Goal: Check status: Check status

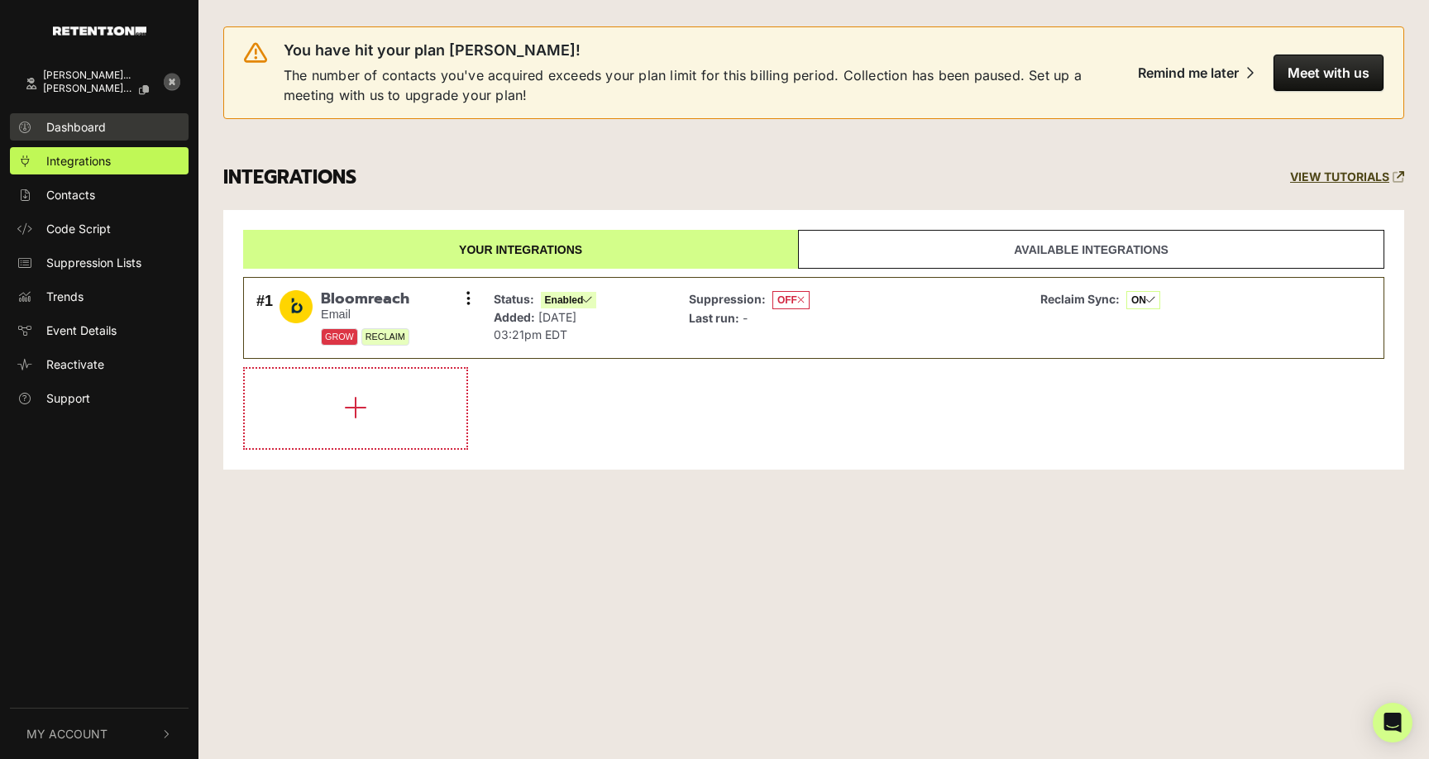
click at [76, 125] on span "Dashboard" at bounding box center [76, 126] width 60 height 17
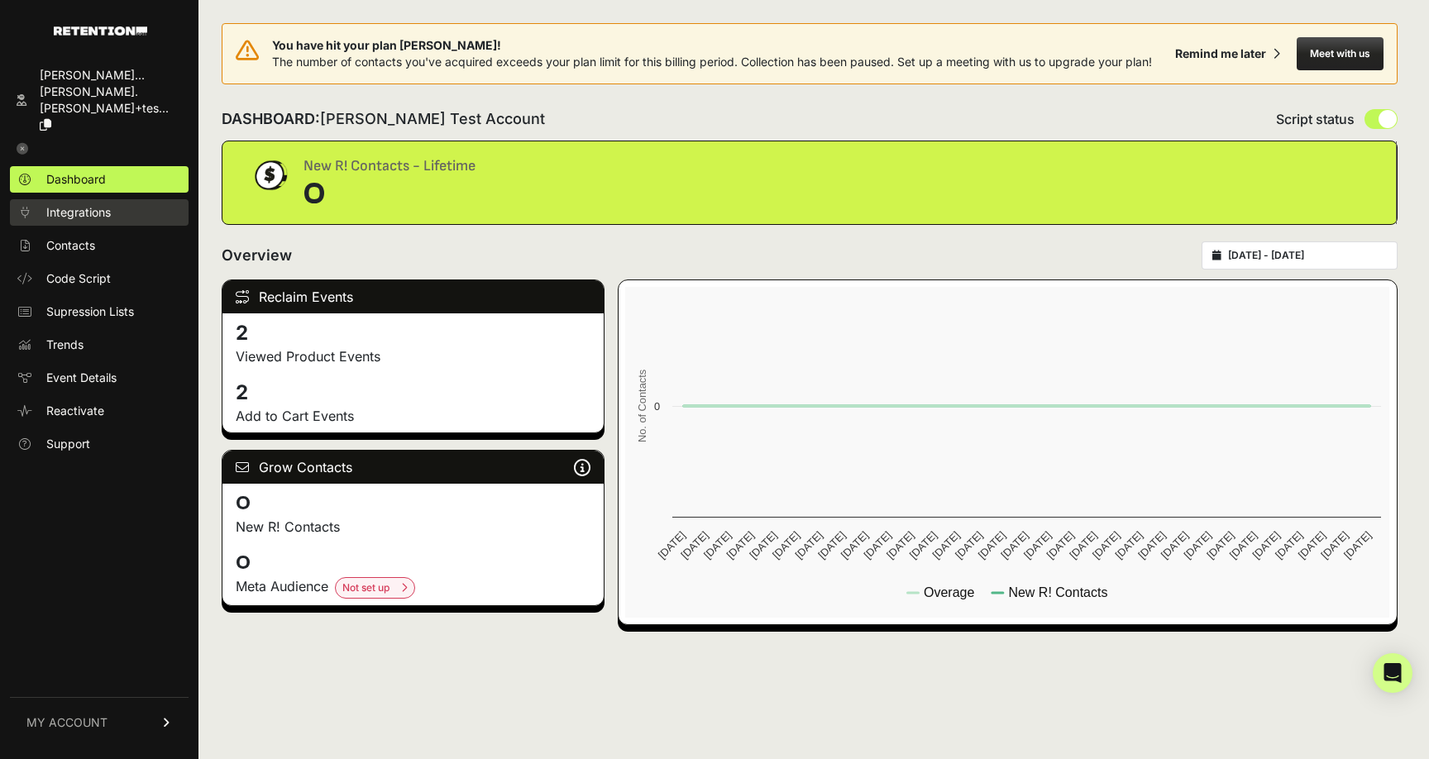
click at [74, 204] on span "Integrations" at bounding box center [78, 212] width 65 height 17
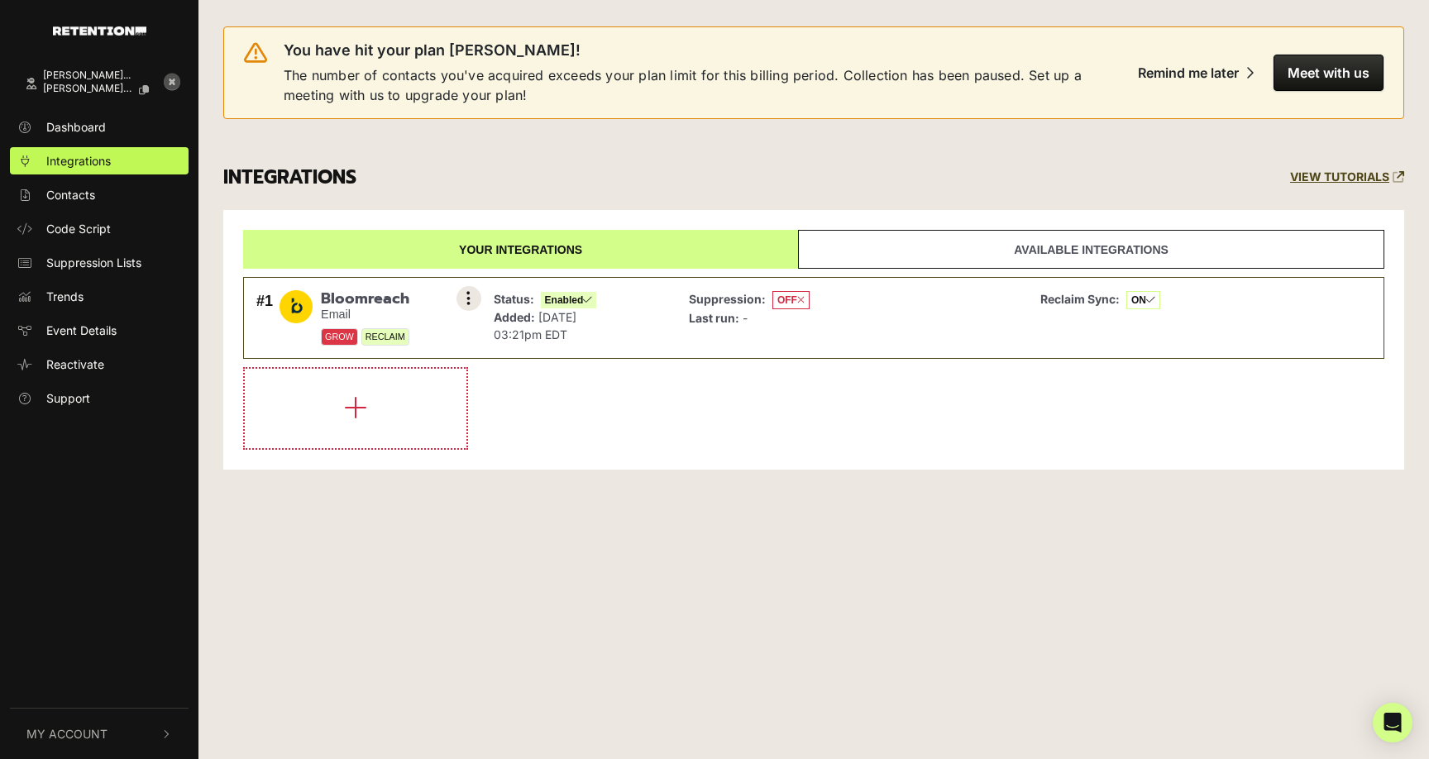
click at [467, 301] on icon at bounding box center [469, 298] width 4 height 17
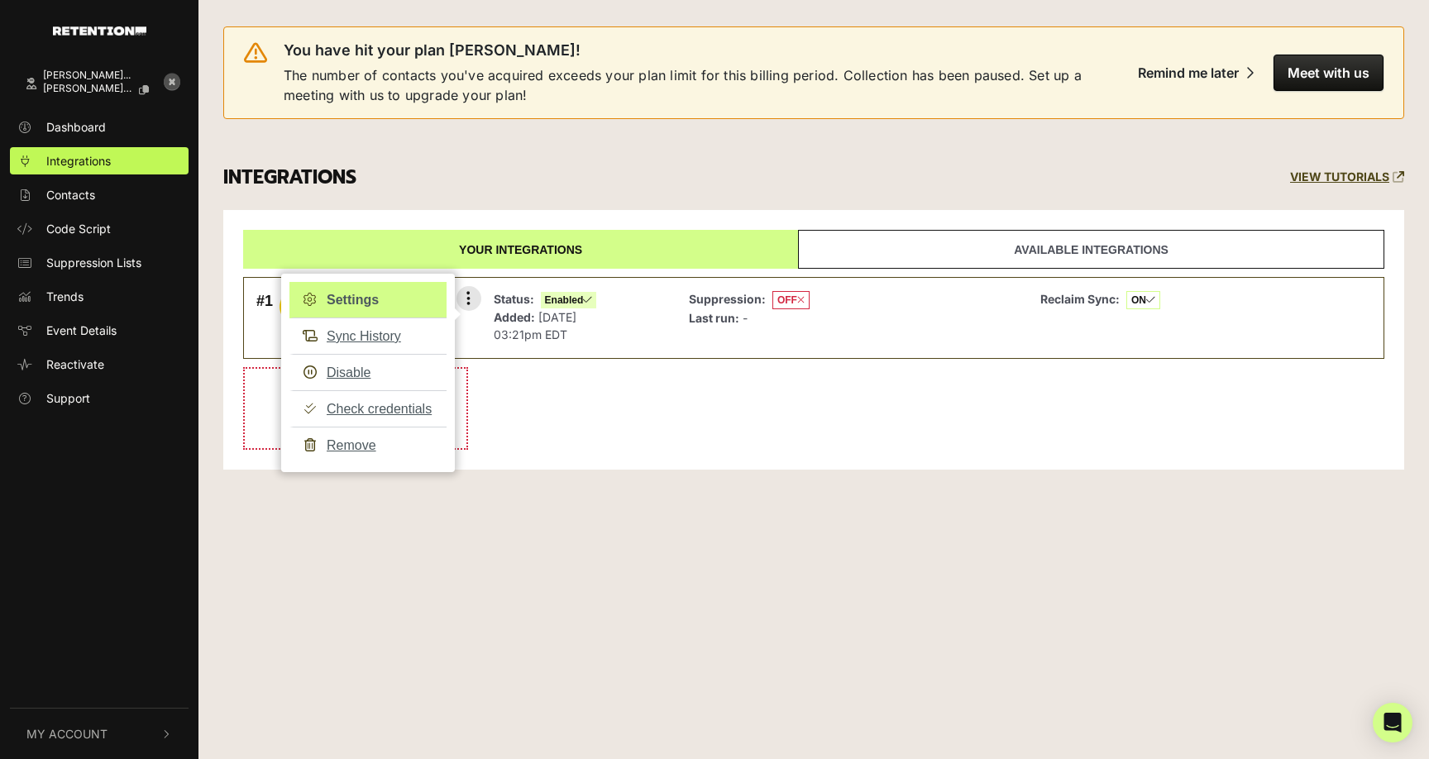
click at [363, 304] on link "Settings" at bounding box center [367, 300] width 157 height 36
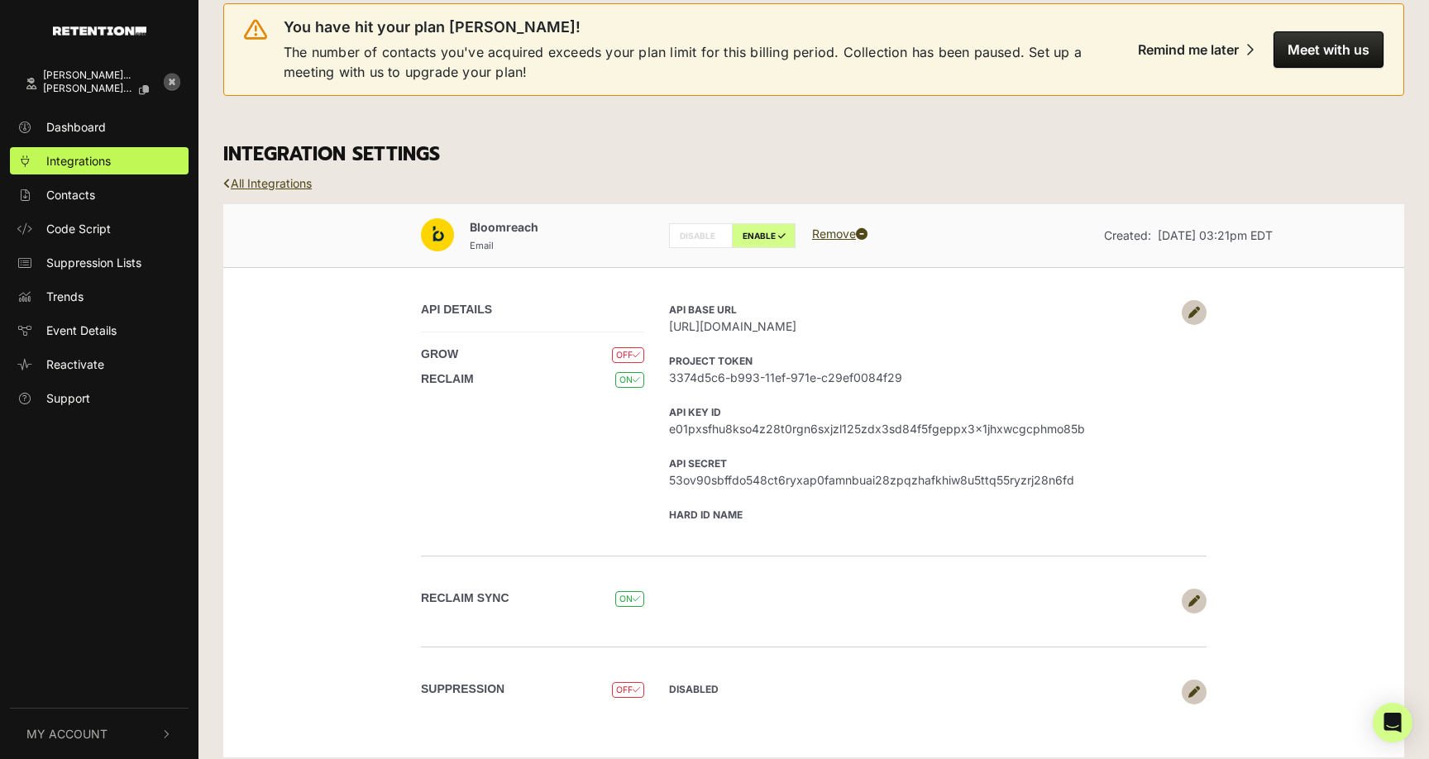
scroll to position [38, 0]
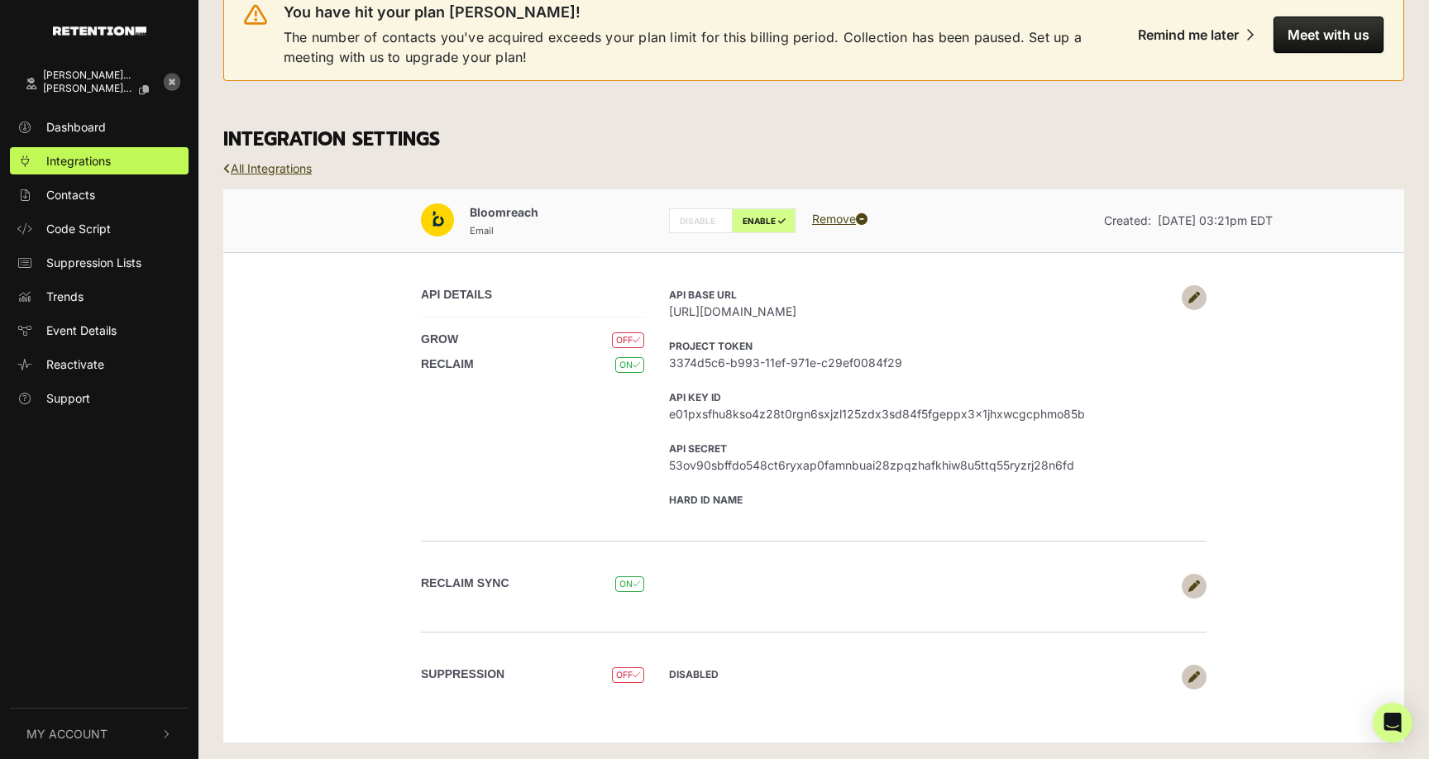
click at [1208, 294] on div "API DETAILS GROW OFF RECLAIM ON API Base URL [URL][DOMAIN_NAME] Project Token 3…" at bounding box center [813, 396] width 943 height 289
click at [1197, 294] on icon at bounding box center [1195, 298] width 12 height 12
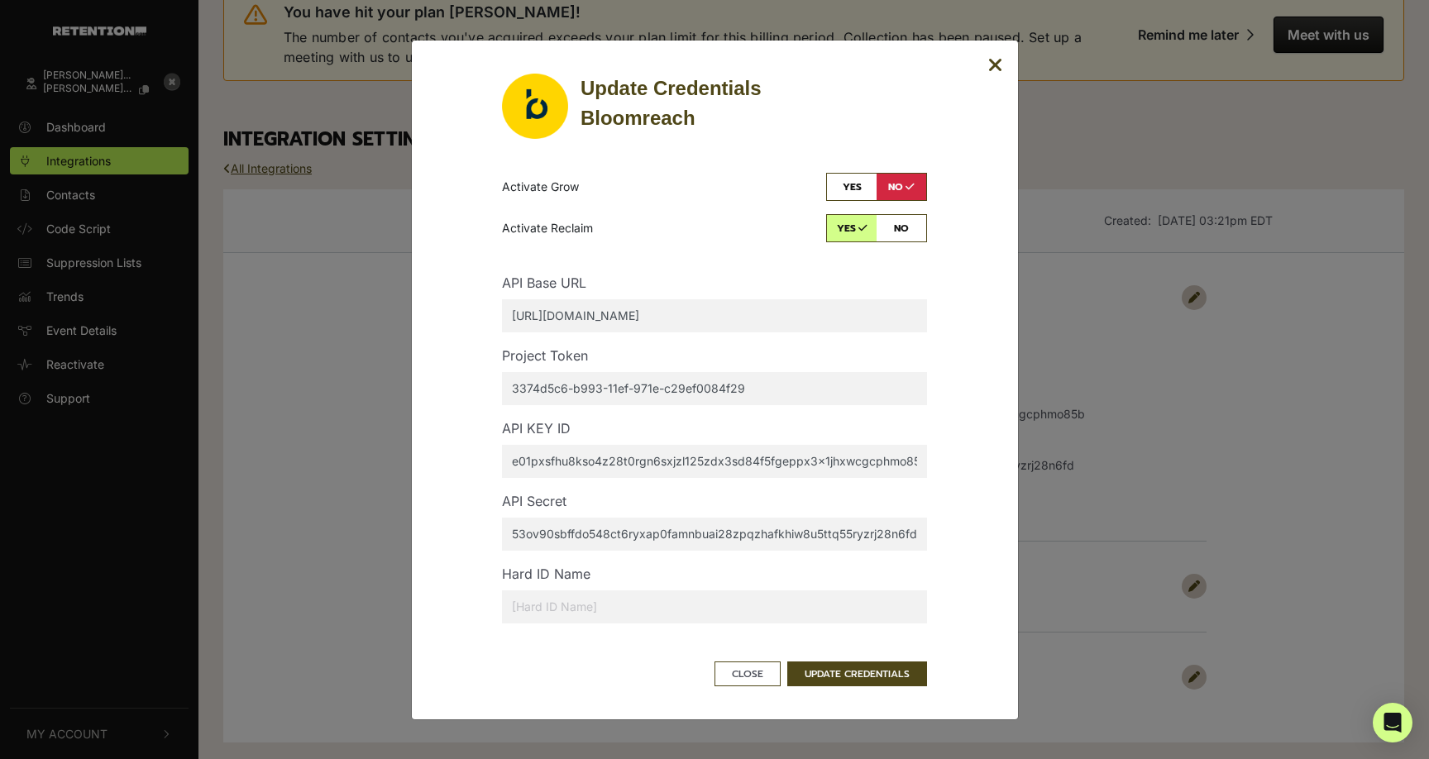
click at [529, 614] on input "text" at bounding box center [714, 607] width 425 height 33
type input "email_id"
click at [843, 673] on button "UPDATE CREDENTIALS" at bounding box center [857, 674] width 140 height 25
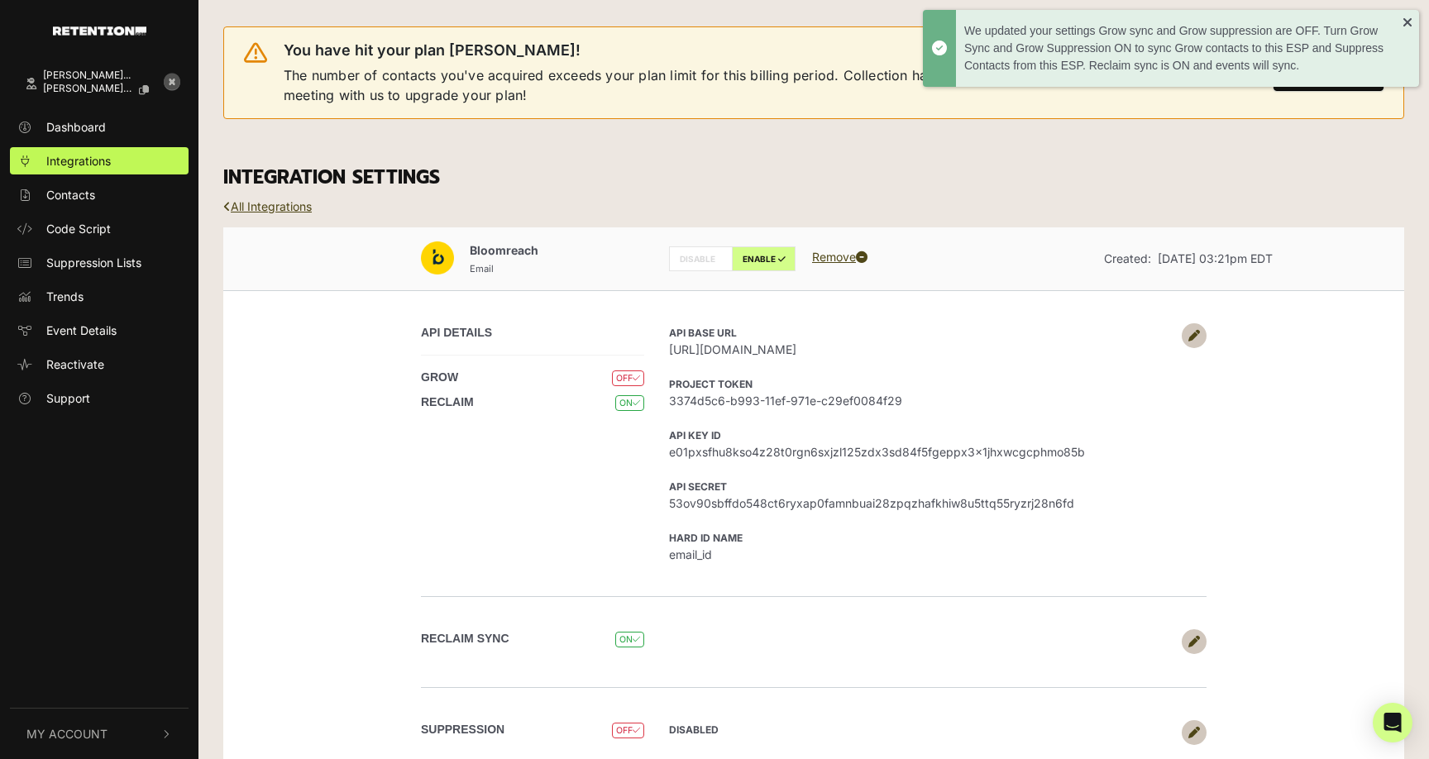
scroll to position [55, 0]
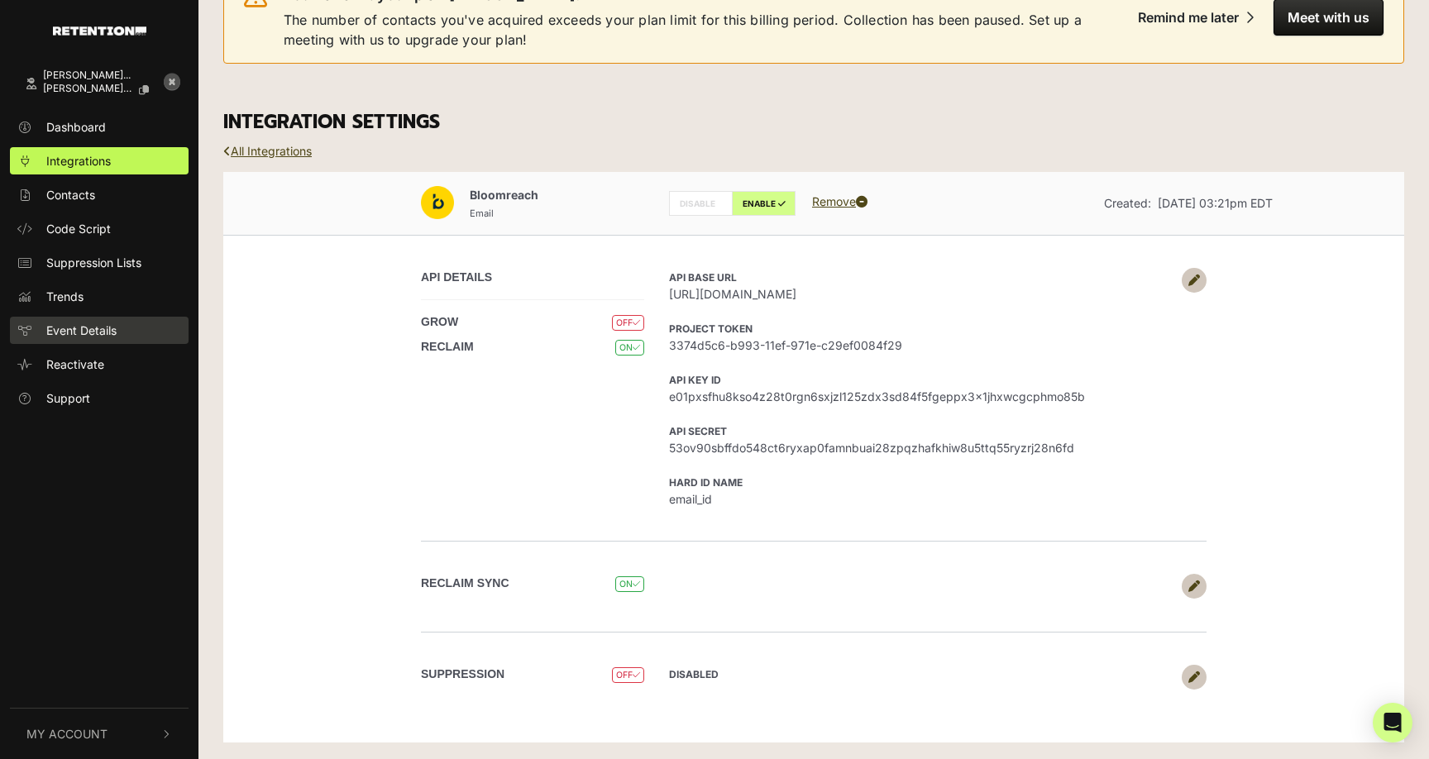
click at [67, 329] on span "Event Details" at bounding box center [81, 330] width 70 height 17
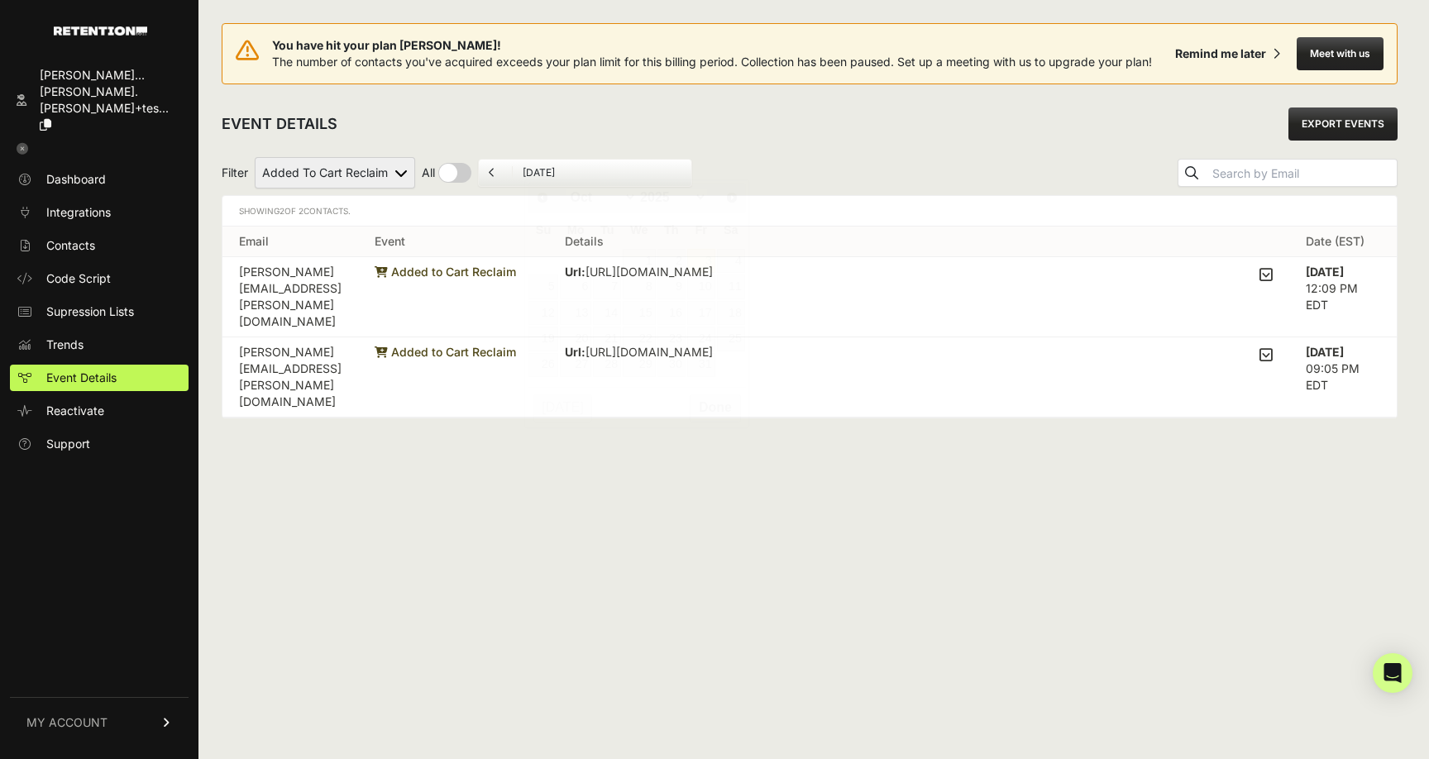
click at [527, 172] on input "[DATE]" at bounding box center [602, 172] width 159 height 13
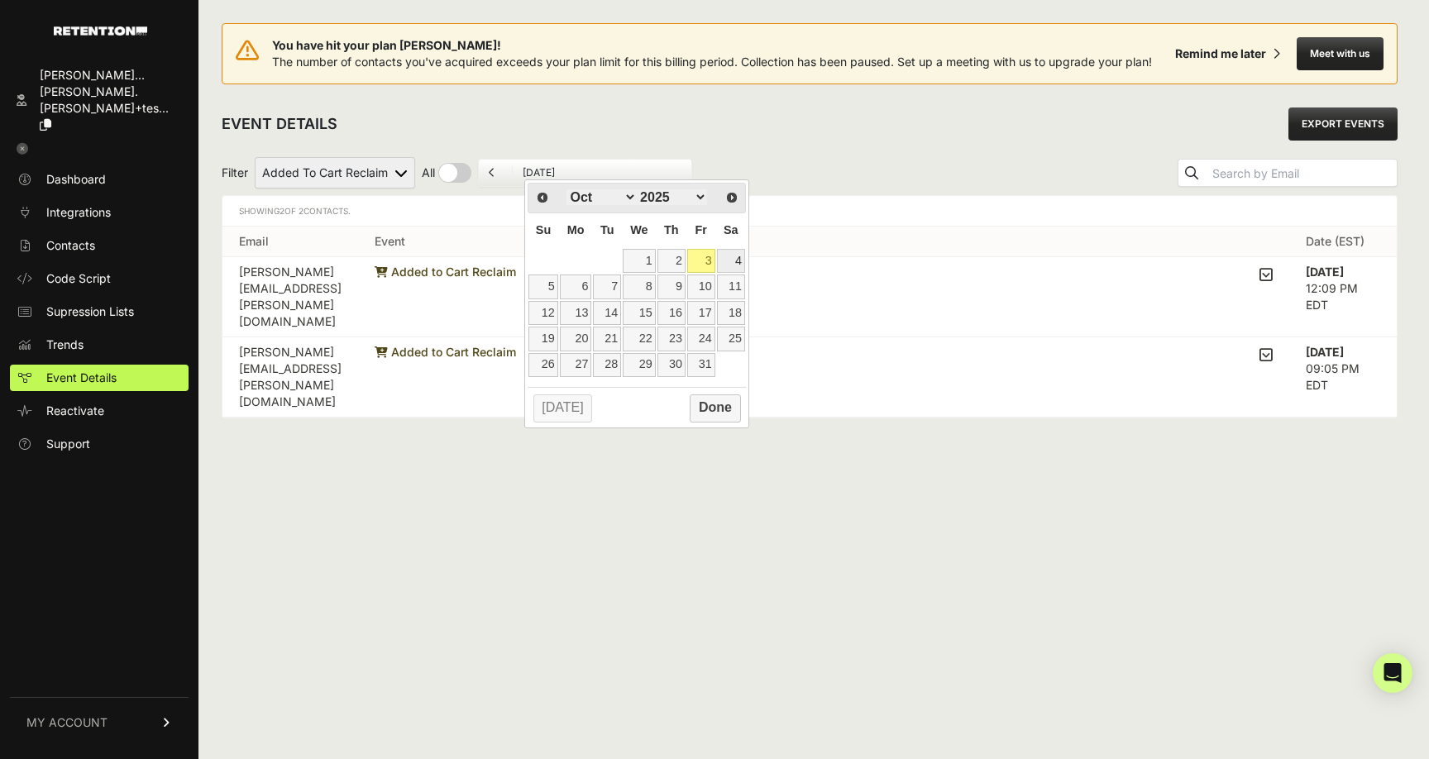
click at [737, 261] on link "4" at bounding box center [731, 261] width 28 height 24
type input "[DATE]"
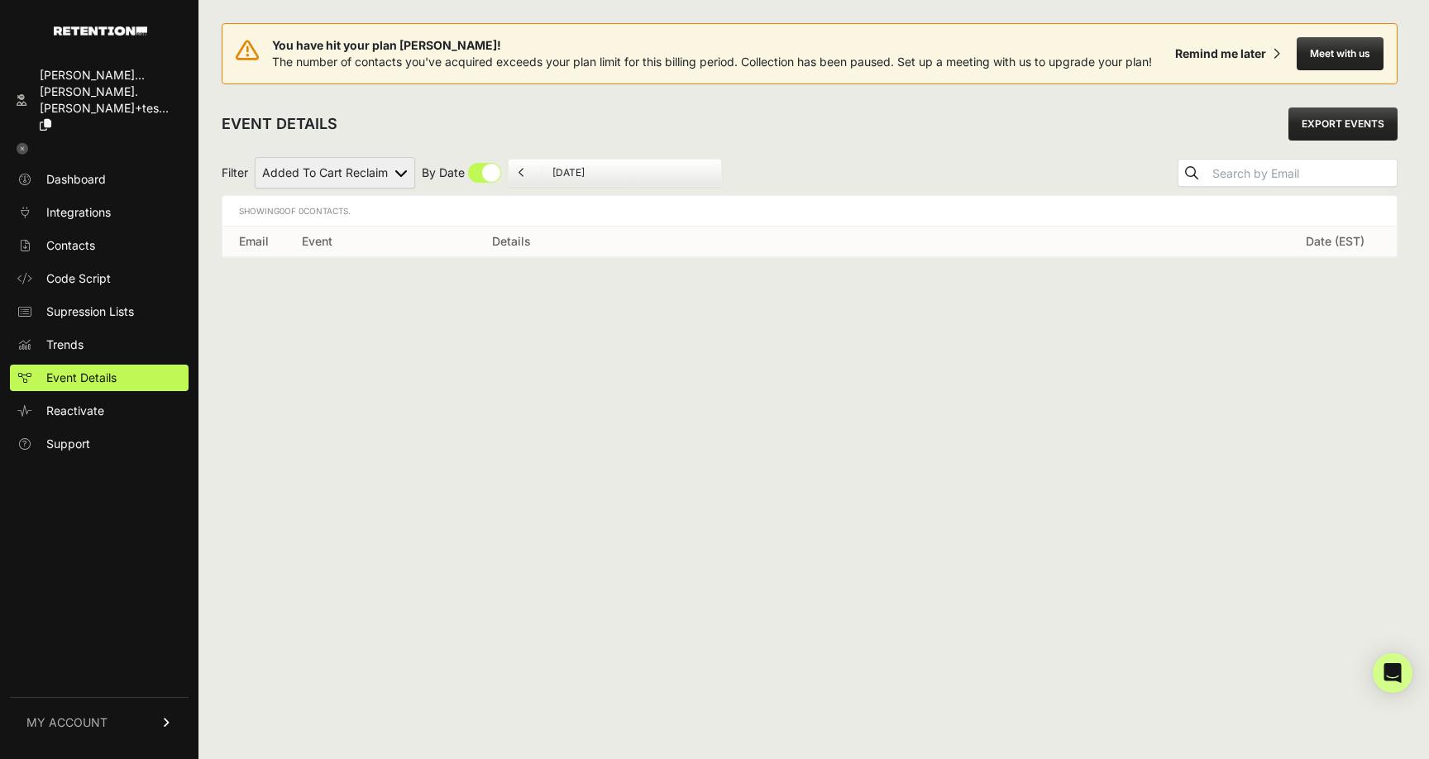
click at [577, 180] on ul "[DATE]" at bounding box center [615, 173] width 214 height 28
click at [571, 170] on input "[DATE]" at bounding box center [632, 172] width 159 height 13
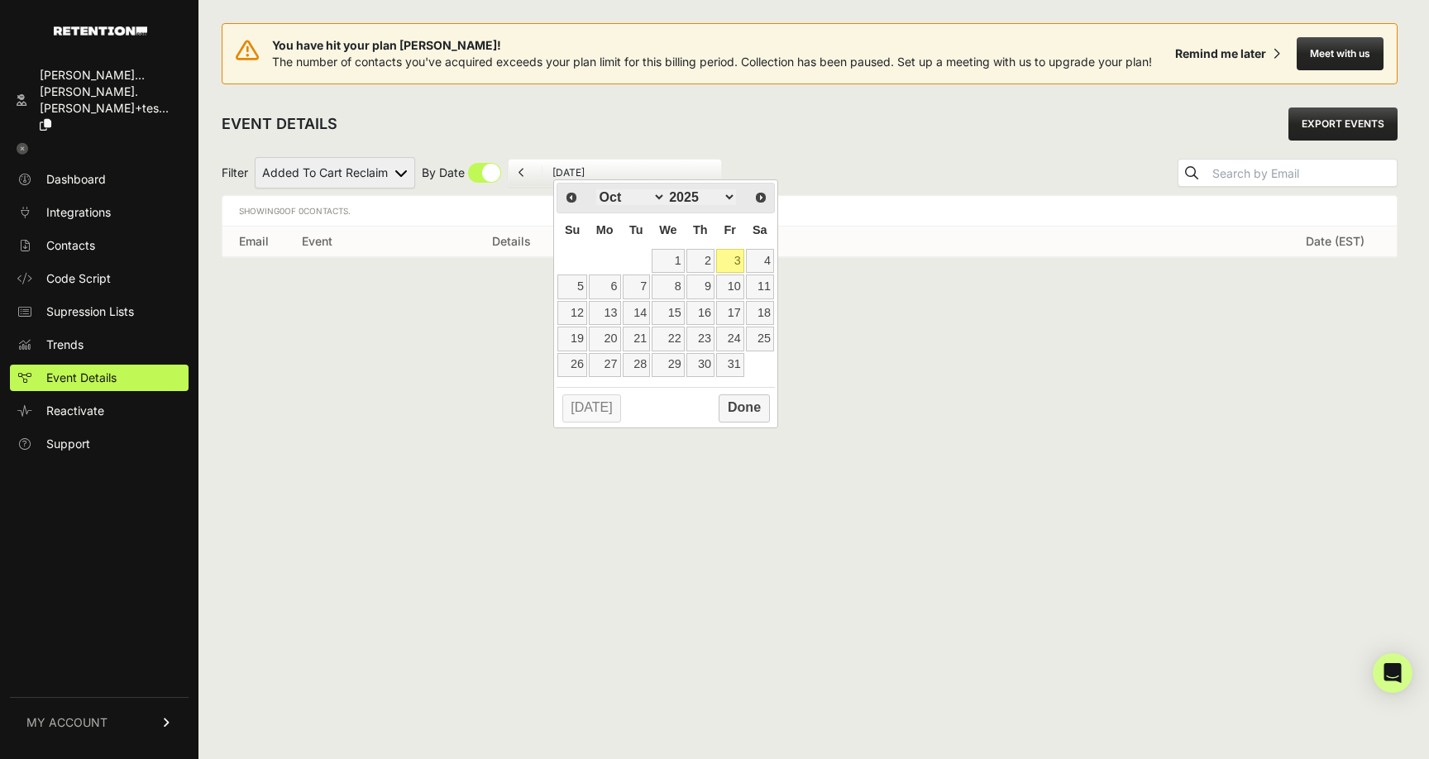
click at [740, 258] on link "3" at bounding box center [730, 261] width 28 height 24
type input "10/03/2025"
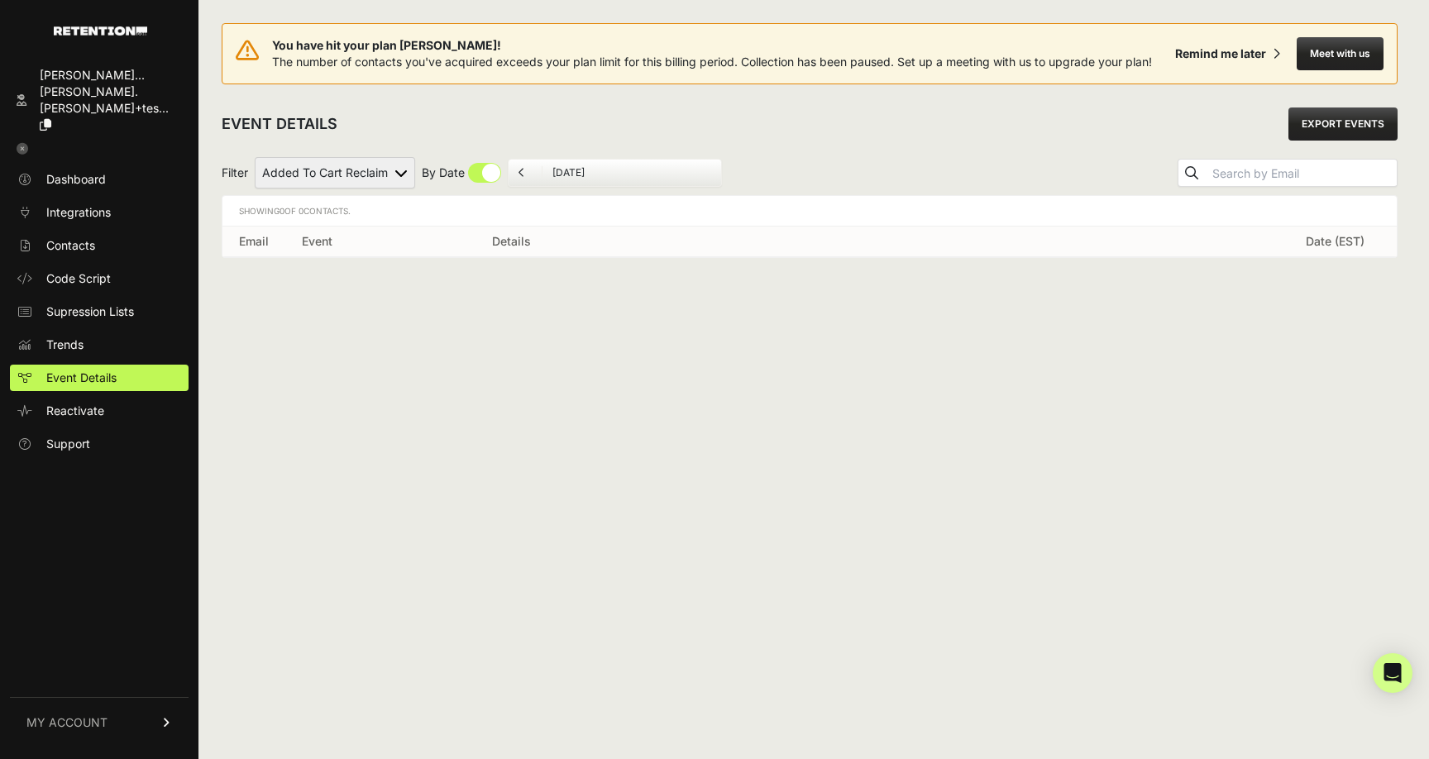
click at [551, 166] on li "[DATE]" at bounding box center [631, 172] width 179 height 13
click at [584, 174] on input "[DATE]" at bounding box center [632, 172] width 159 height 13
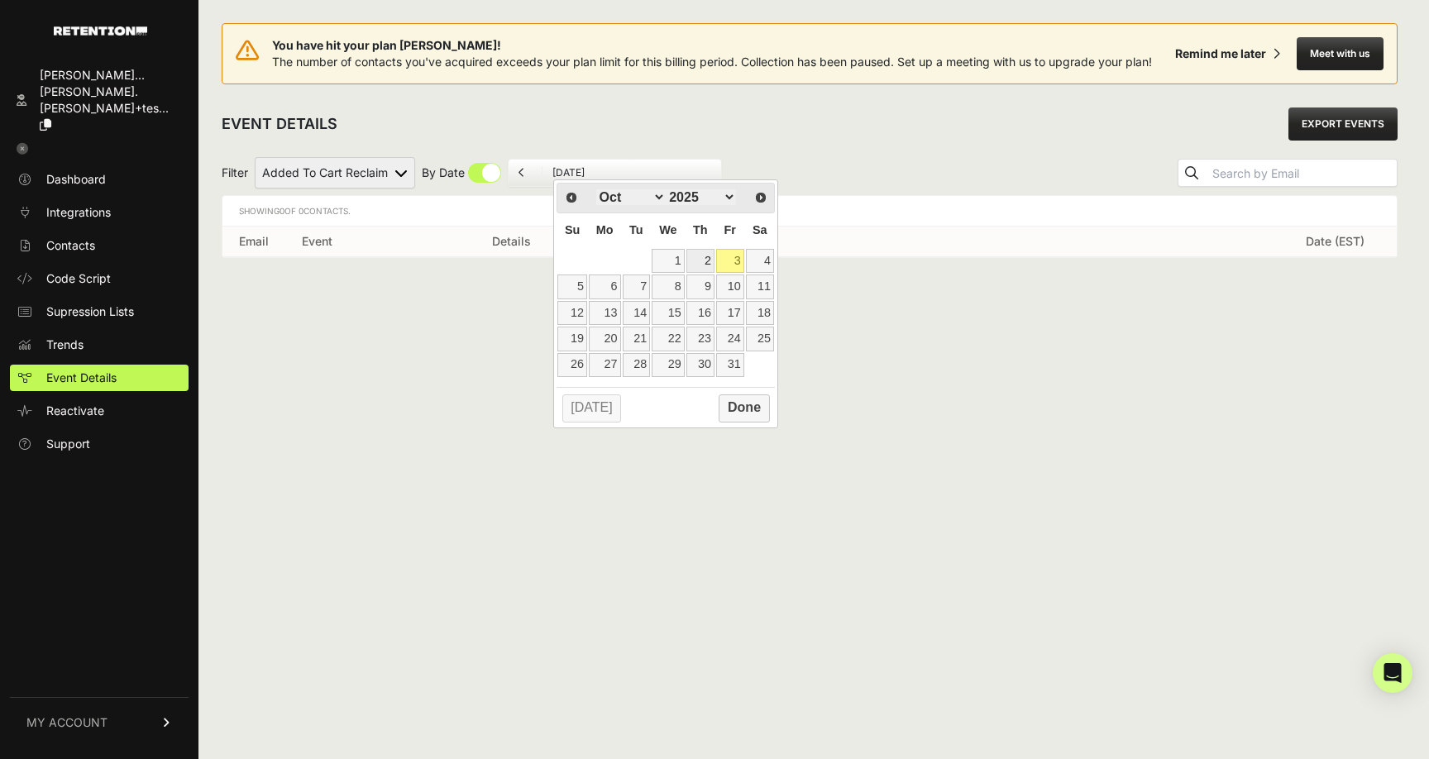
click at [695, 258] on link "2" at bounding box center [701, 261] width 28 height 24
type input "10/02/2025"
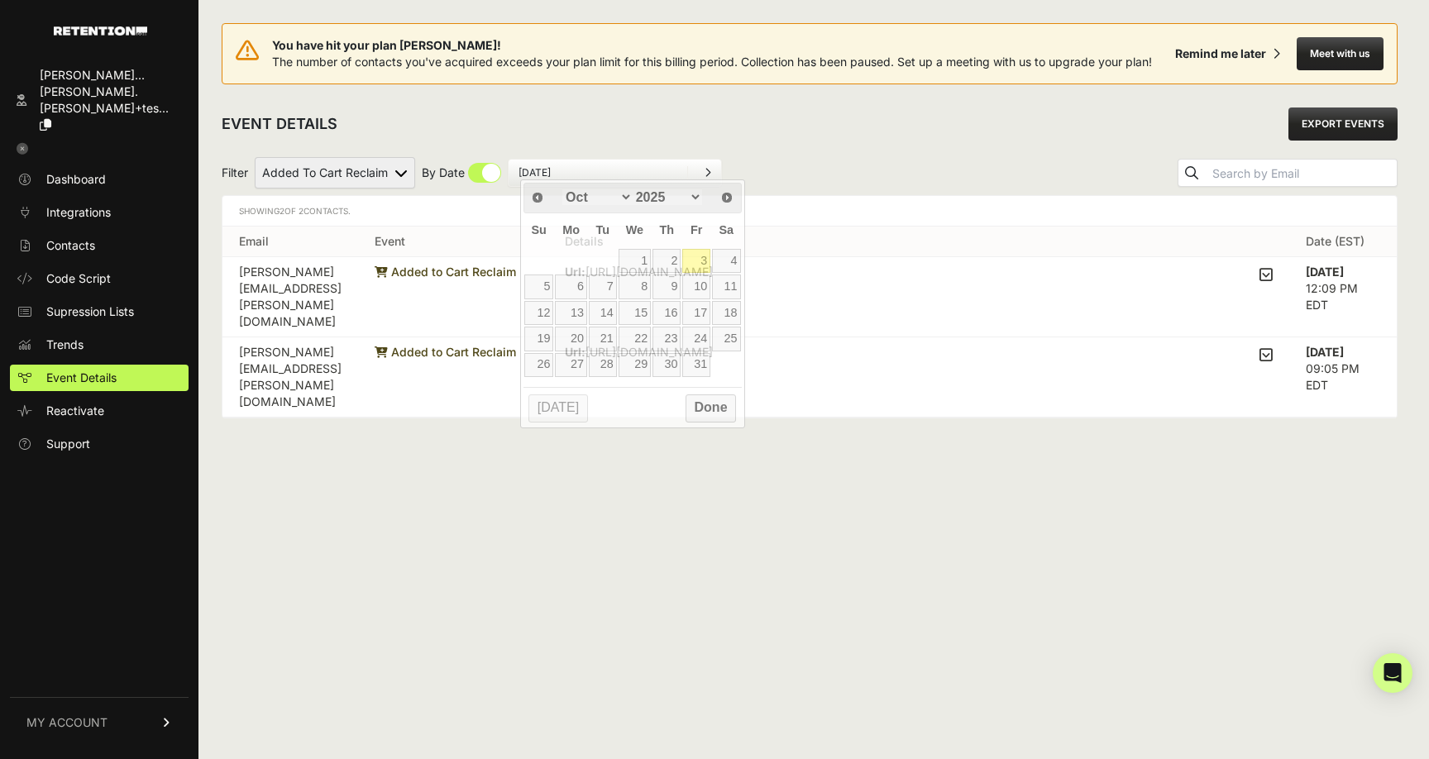
click at [580, 175] on input "[DATE]" at bounding box center [598, 172] width 159 height 13
click at [700, 256] on link "3" at bounding box center [696, 261] width 28 height 24
type input "10/03/2025"
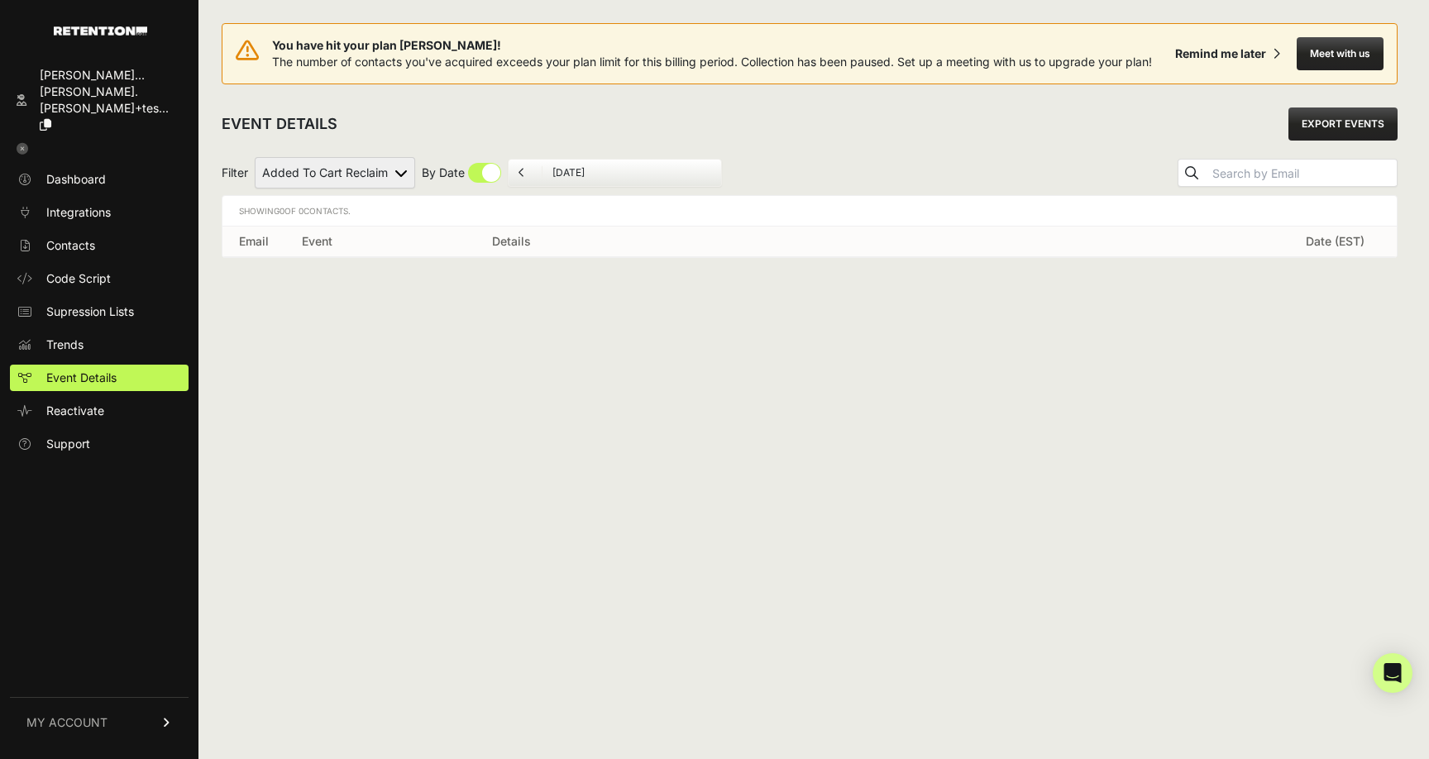
click at [402, 174] on select "Added to Cart Reclaim Viewed Product Reclaim" at bounding box center [335, 172] width 160 height 31
select select "Viewed Product Reclaim"
click at [256, 157] on select "Added to Cart Reclaim Viewed Product Reclaim" at bounding box center [335, 172] width 160 height 31
click at [379, 170] on select "Added to Cart Reclaim Viewed Product Reclaim" at bounding box center [335, 172] width 160 height 31
select select "cart"
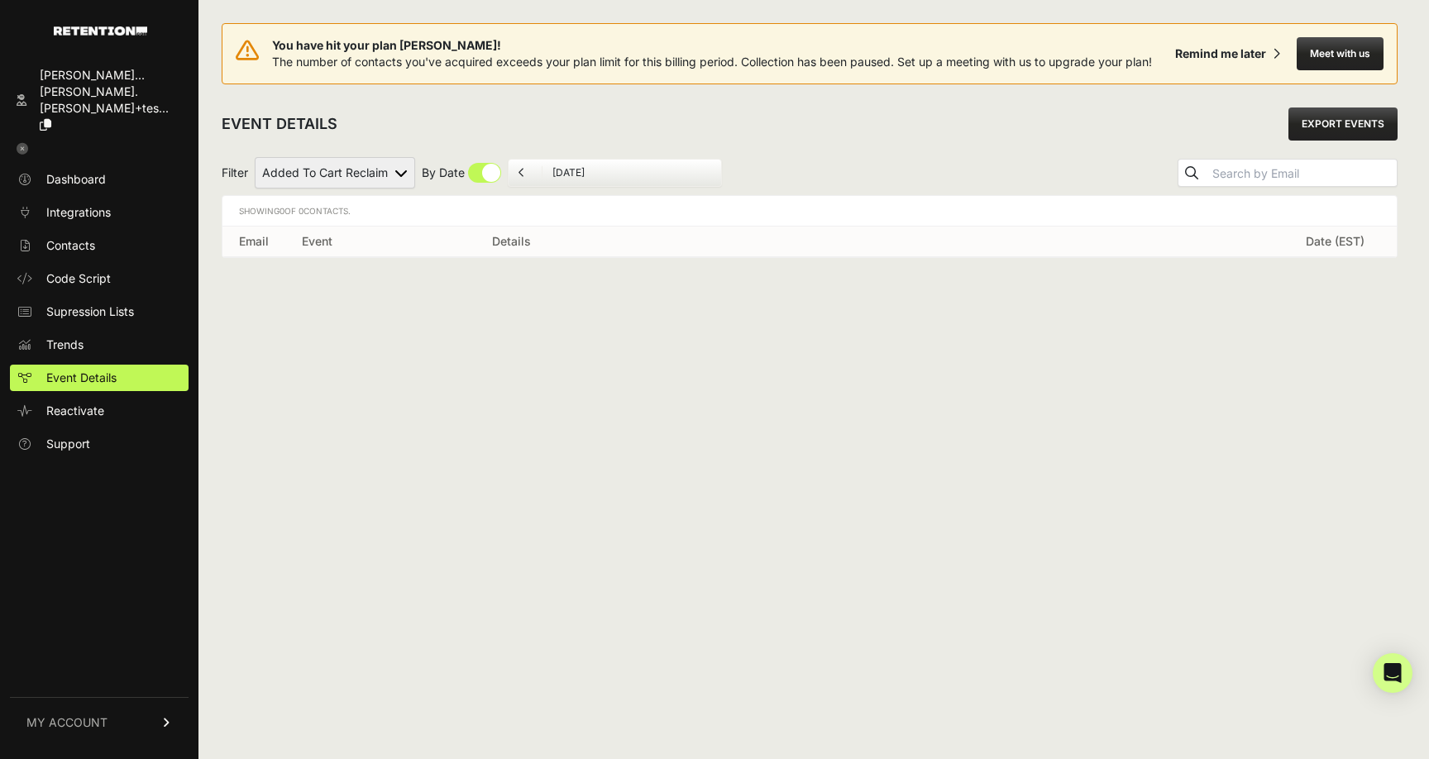
click at [256, 157] on select "Added to Cart Reclaim Viewed Product Reclaim" at bounding box center [335, 172] width 160 height 31
click at [83, 204] on span "Integrations" at bounding box center [78, 212] width 65 height 17
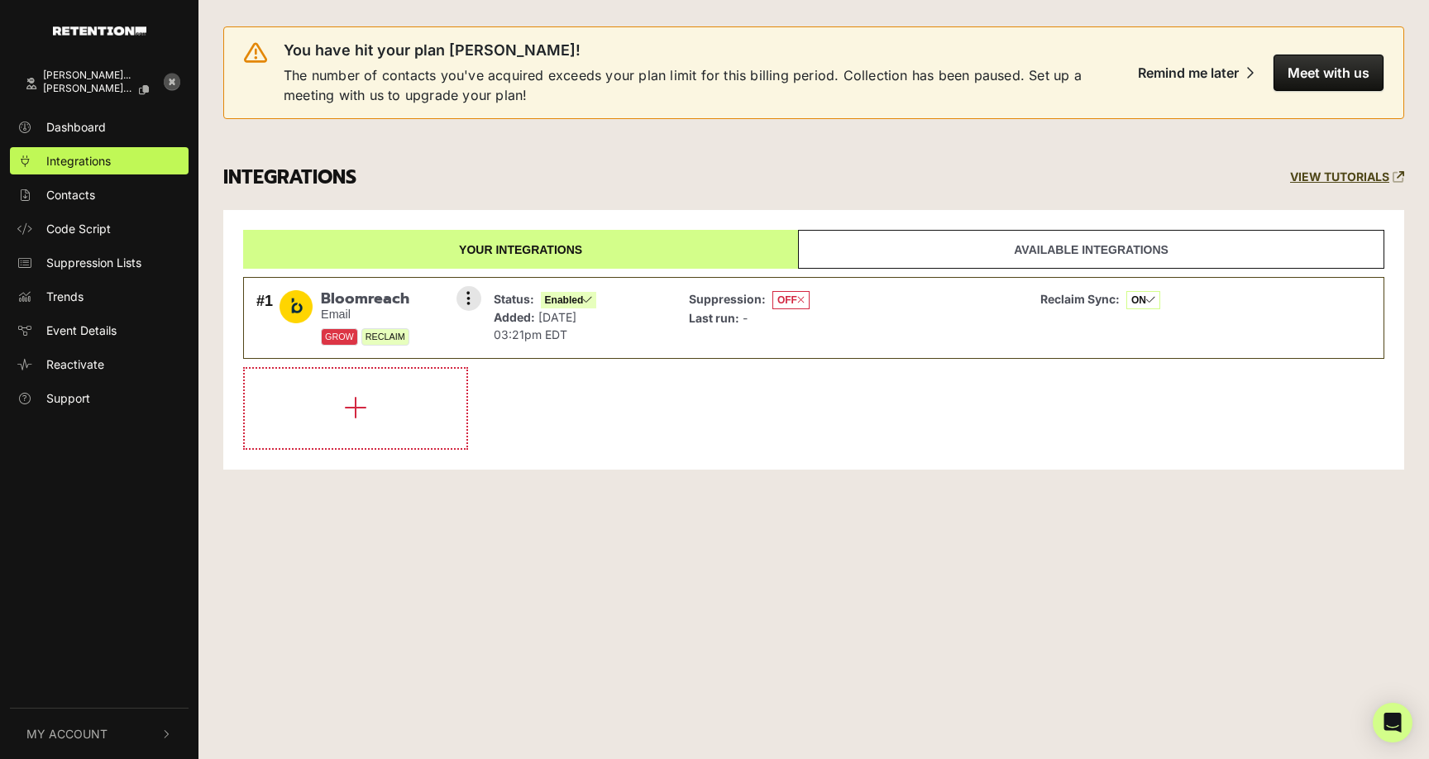
click at [482, 290] on li "#1 Bloomreach Email GROW RECLAIM Settings Sync History Disable Check credential…" at bounding box center [813, 318] width 1141 height 83
click at [472, 300] on button at bounding box center [469, 298] width 25 height 25
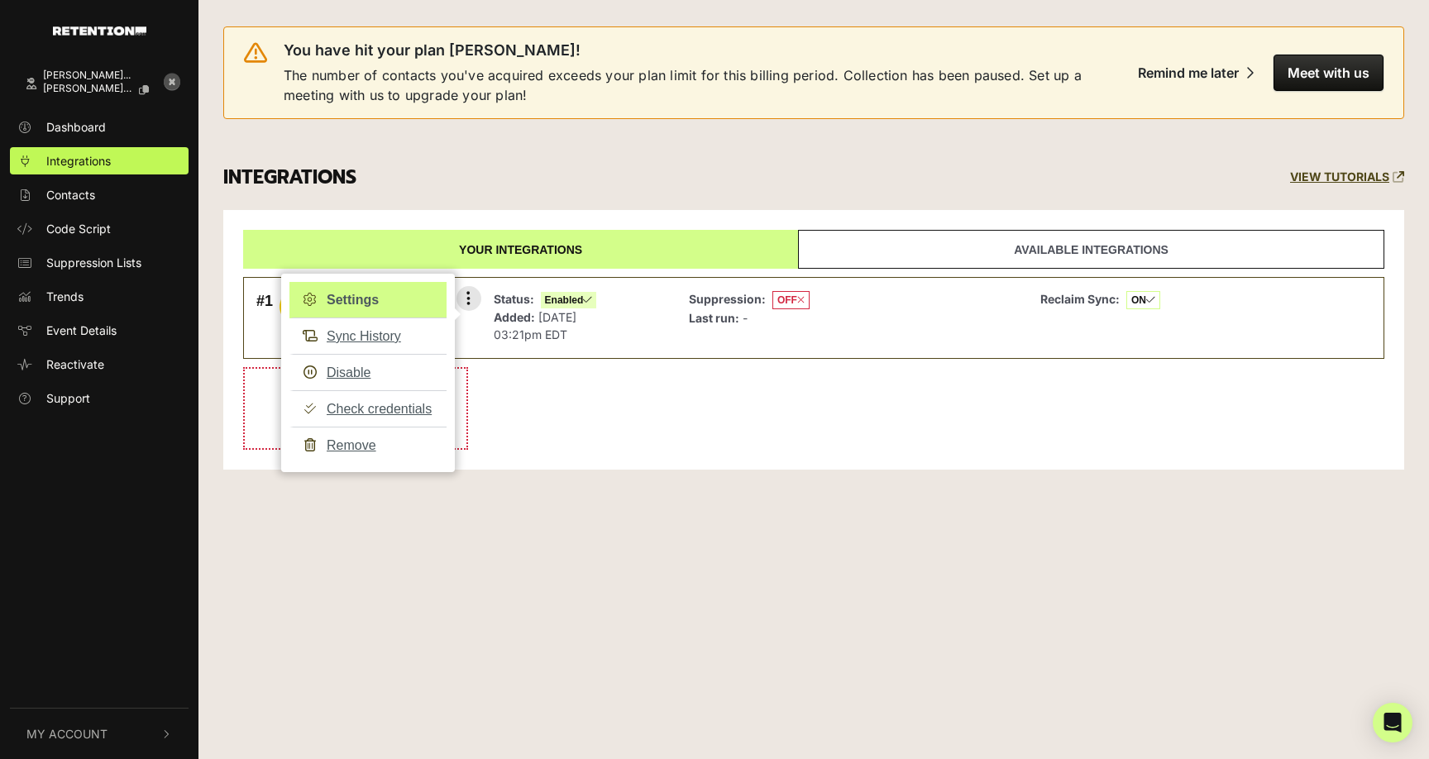
click at [368, 298] on link "Settings" at bounding box center [367, 300] width 157 height 36
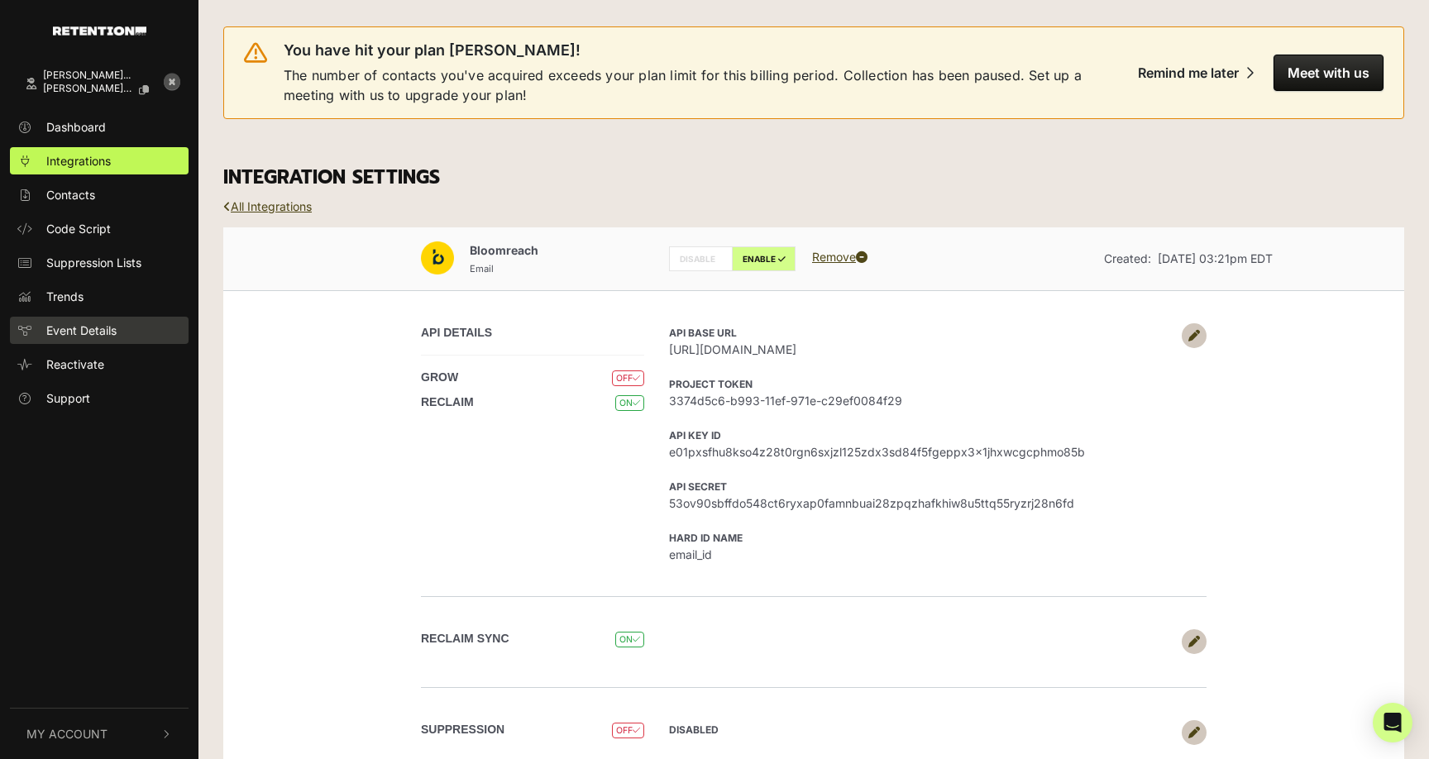
click at [75, 337] on span "Event Details" at bounding box center [81, 330] width 70 height 17
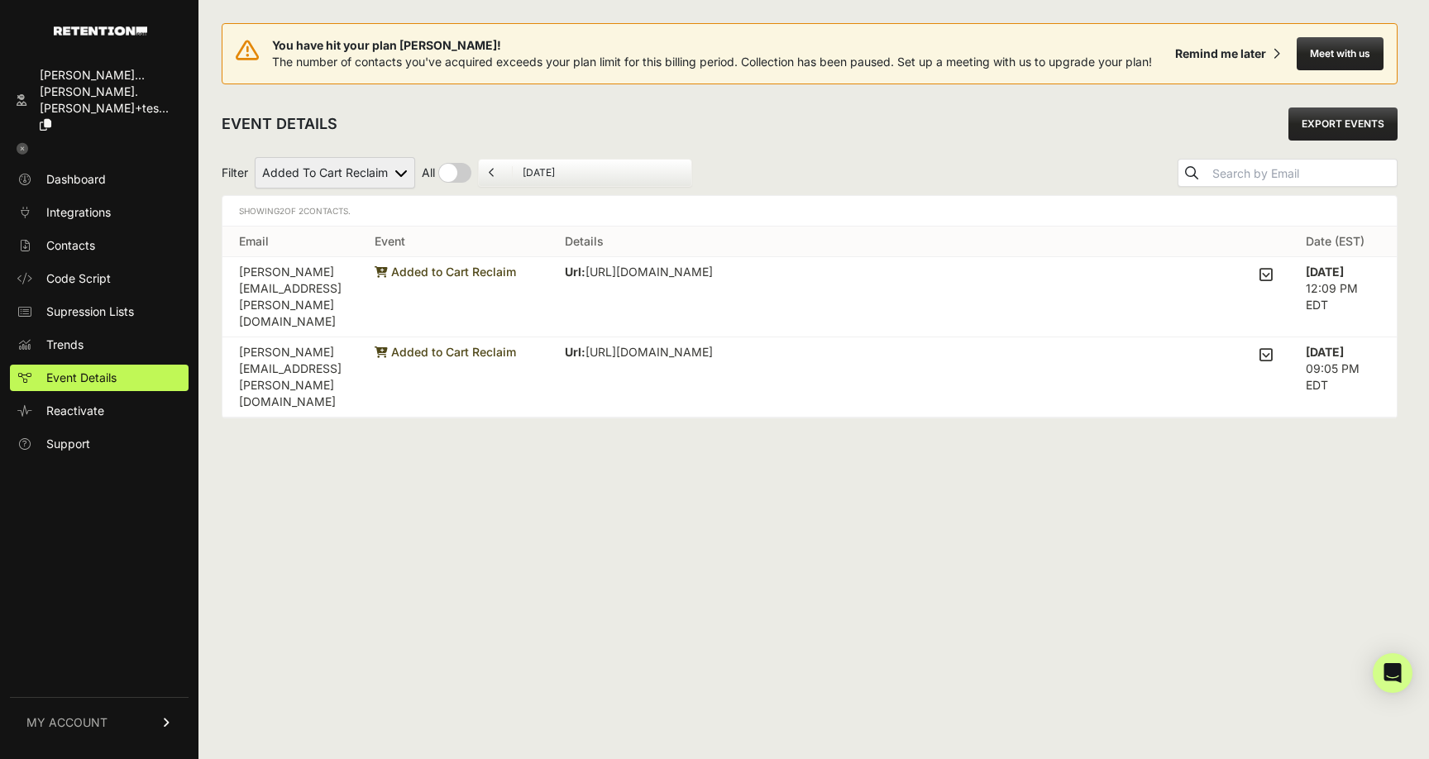
click at [584, 169] on input "[DATE]" at bounding box center [602, 172] width 159 height 13
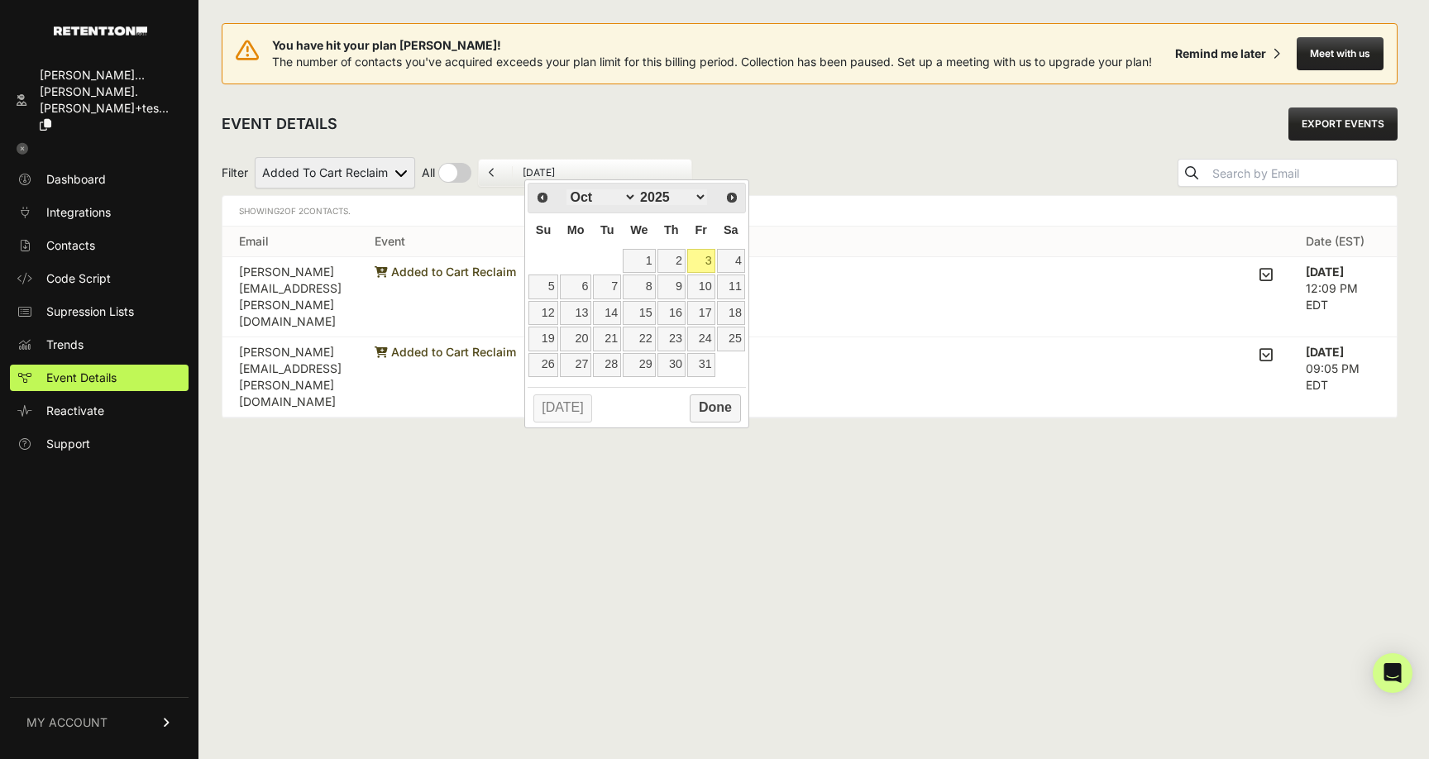
click at [704, 257] on link "3" at bounding box center [701, 261] width 28 height 24
type input "[DATE]"
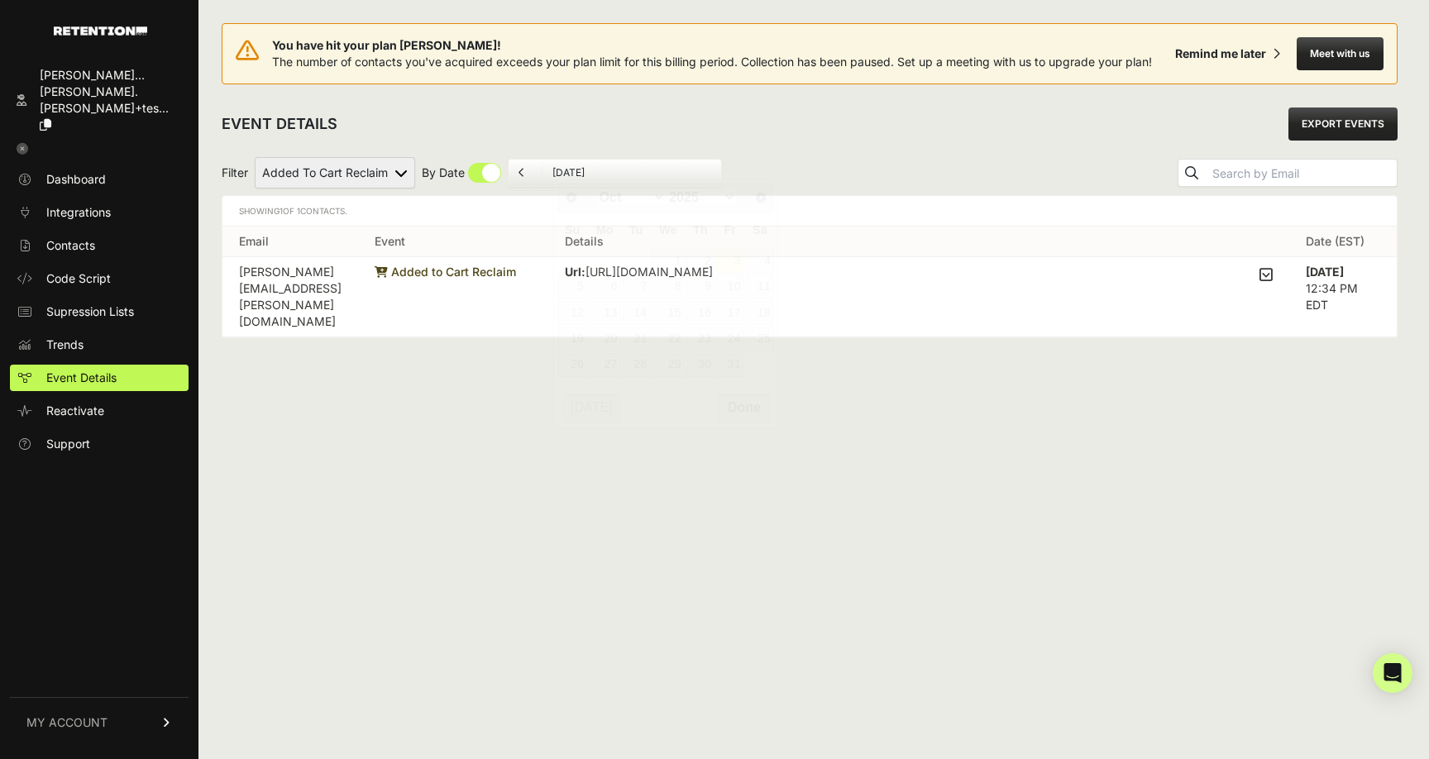
click at [610, 172] on input "[DATE]" at bounding box center [632, 172] width 159 height 13
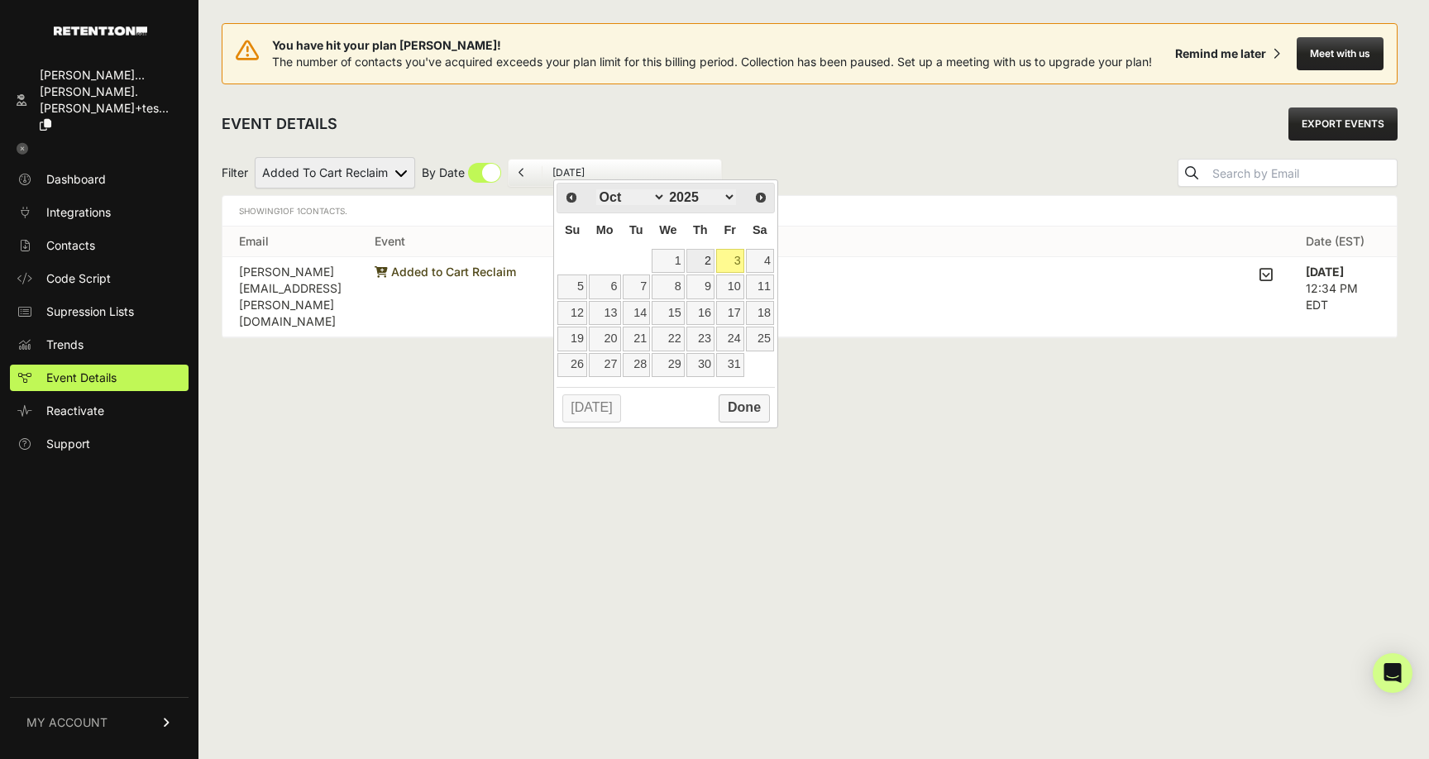
click at [706, 261] on link "2" at bounding box center [701, 261] width 28 height 24
type input "[DATE]"
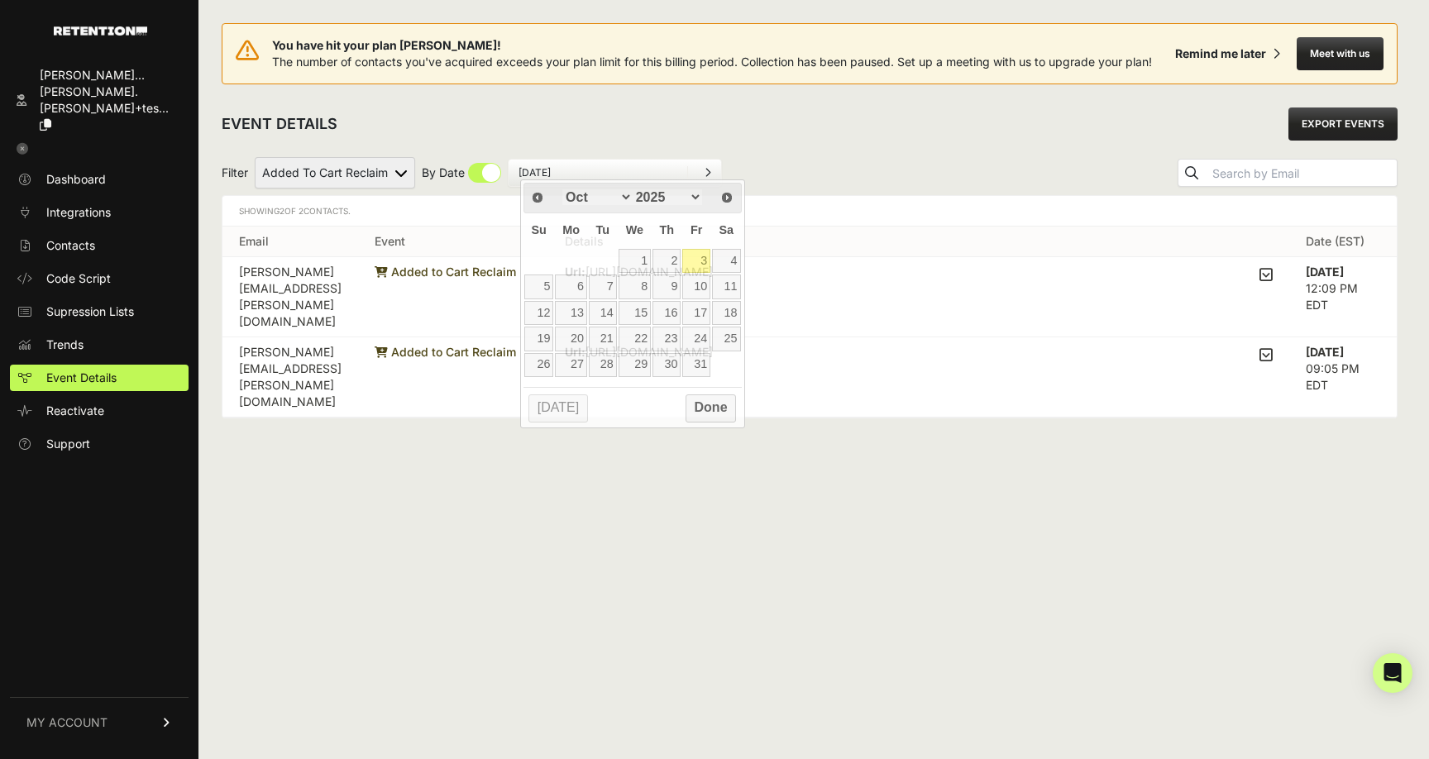
click at [616, 175] on input "October 2, 2025" at bounding box center [598, 172] width 159 height 13
click at [698, 263] on link "3" at bounding box center [696, 261] width 28 height 24
type input "10/03/2025"
